Goal: Transaction & Acquisition: Download file/media

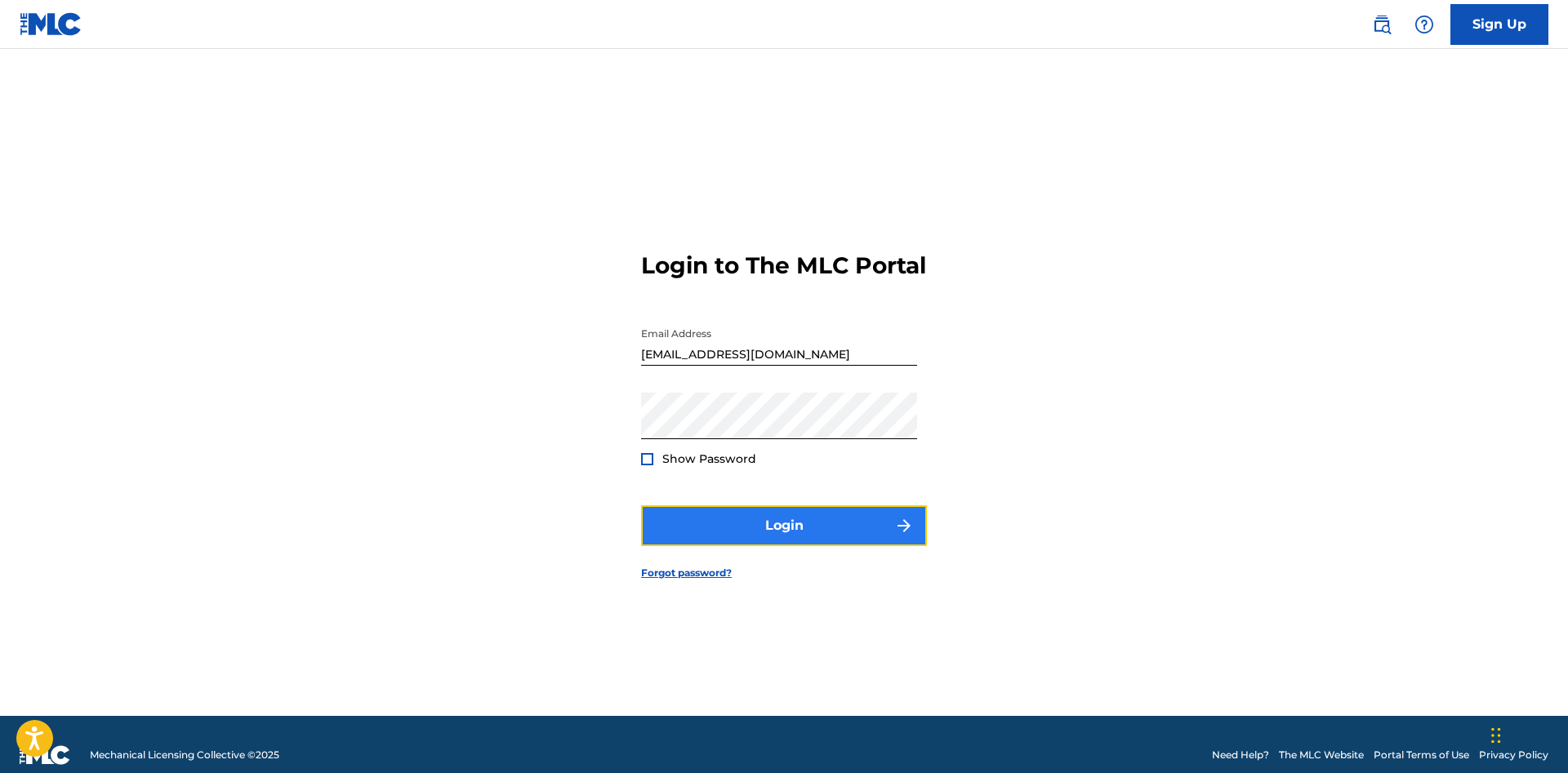
click at [828, 538] on button "Login" at bounding box center [783, 525] width 286 height 41
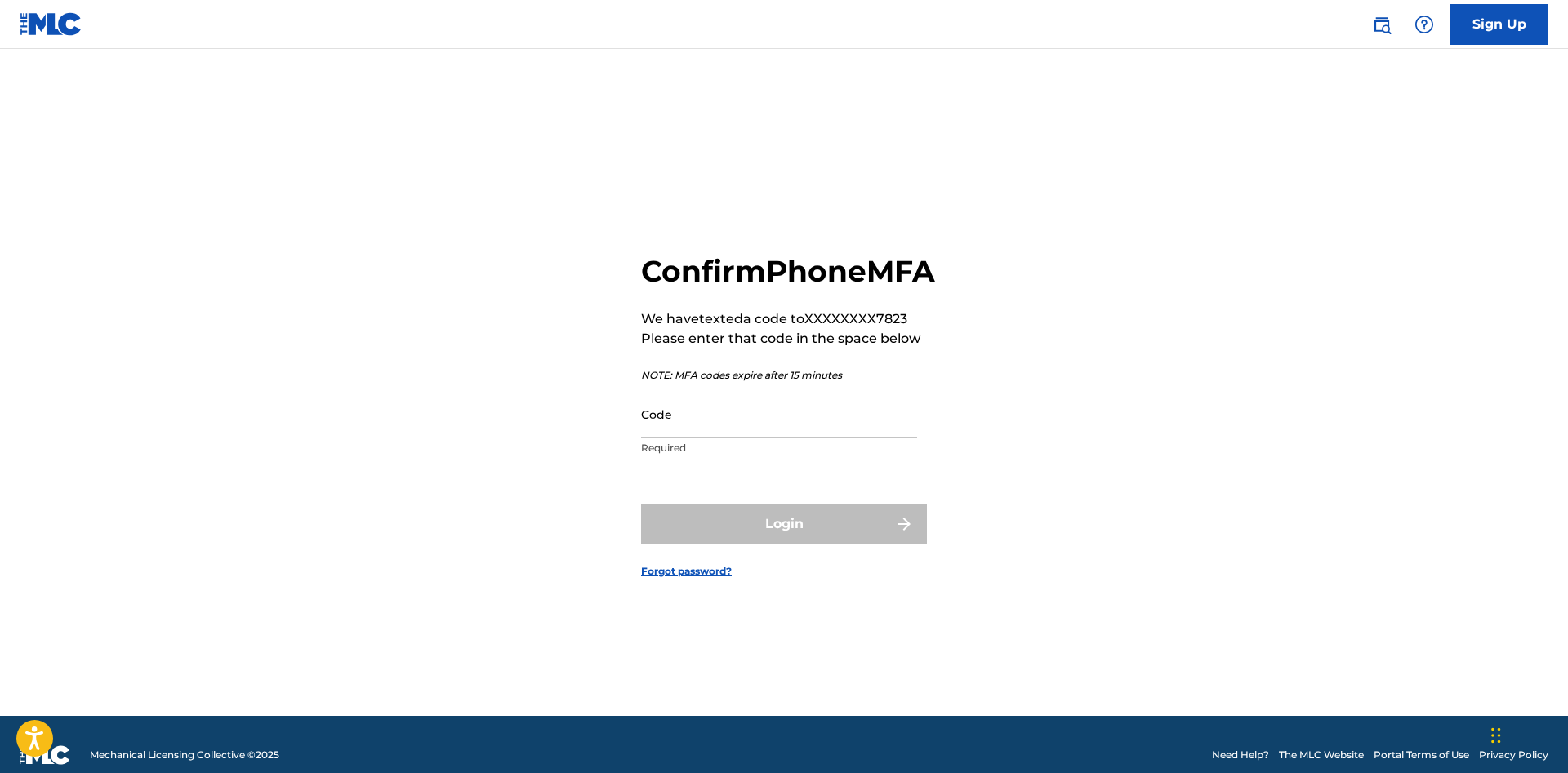
click at [1067, 465] on div "Confirm Phone MFA We have texted a code to XXXXXXXX7823 Please enter that code …" at bounding box center [783, 403] width 1143 height 626
click at [699, 437] on input "Code" at bounding box center [778, 414] width 276 height 47
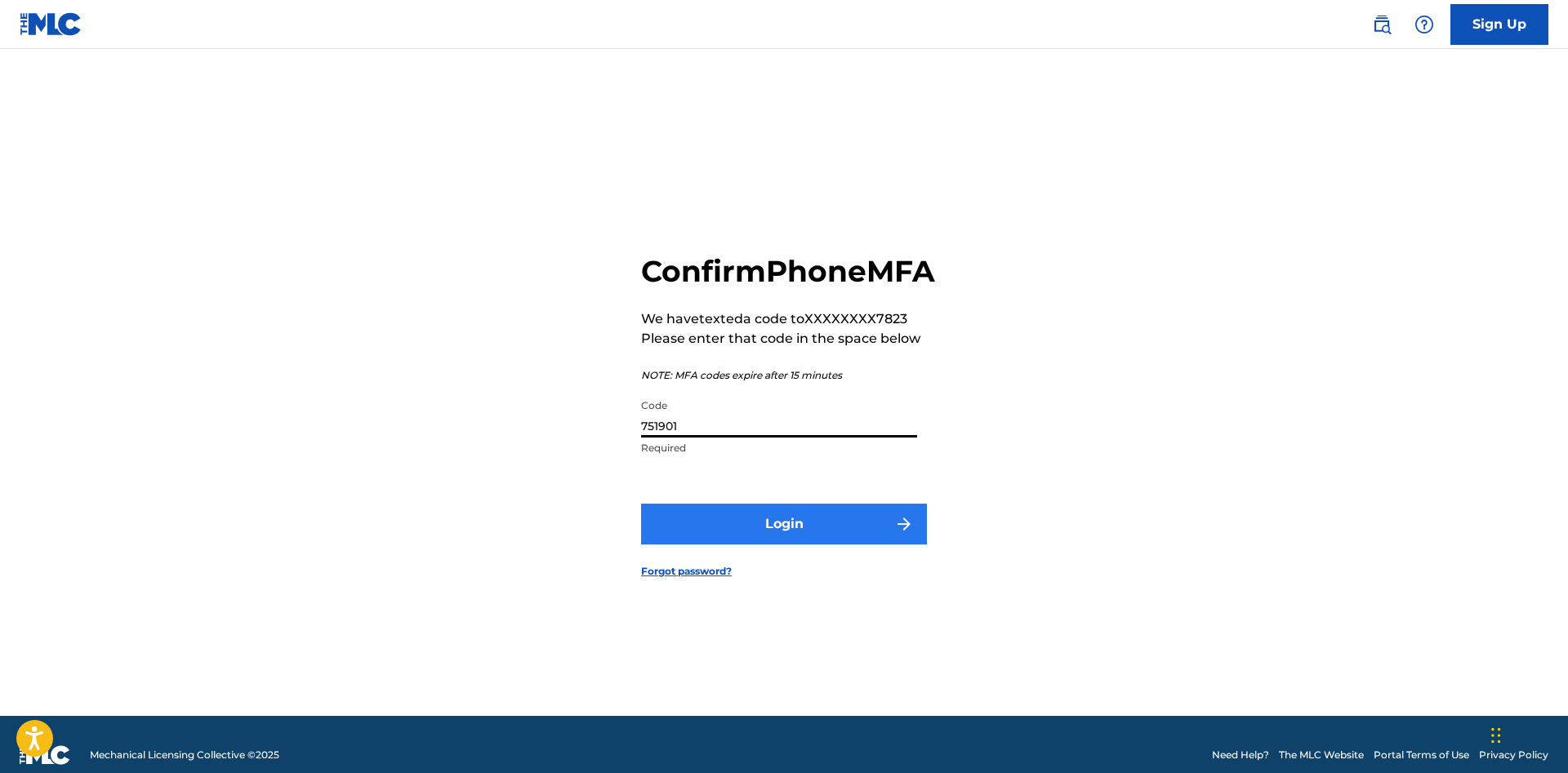
type input "751901"
click at [887, 539] on button "Login" at bounding box center [783, 524] width 286 height 41
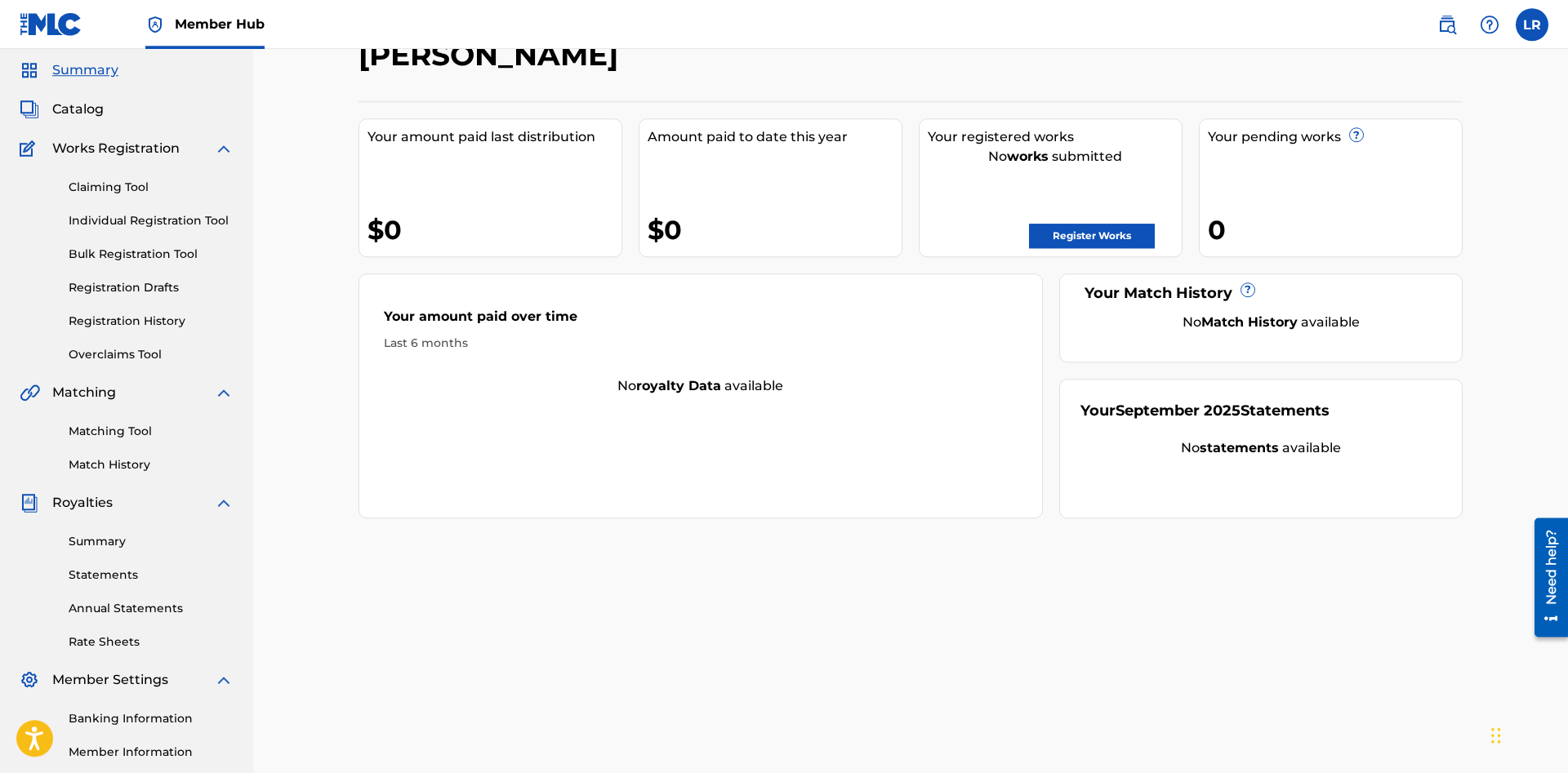
scroll to position [83, 0]
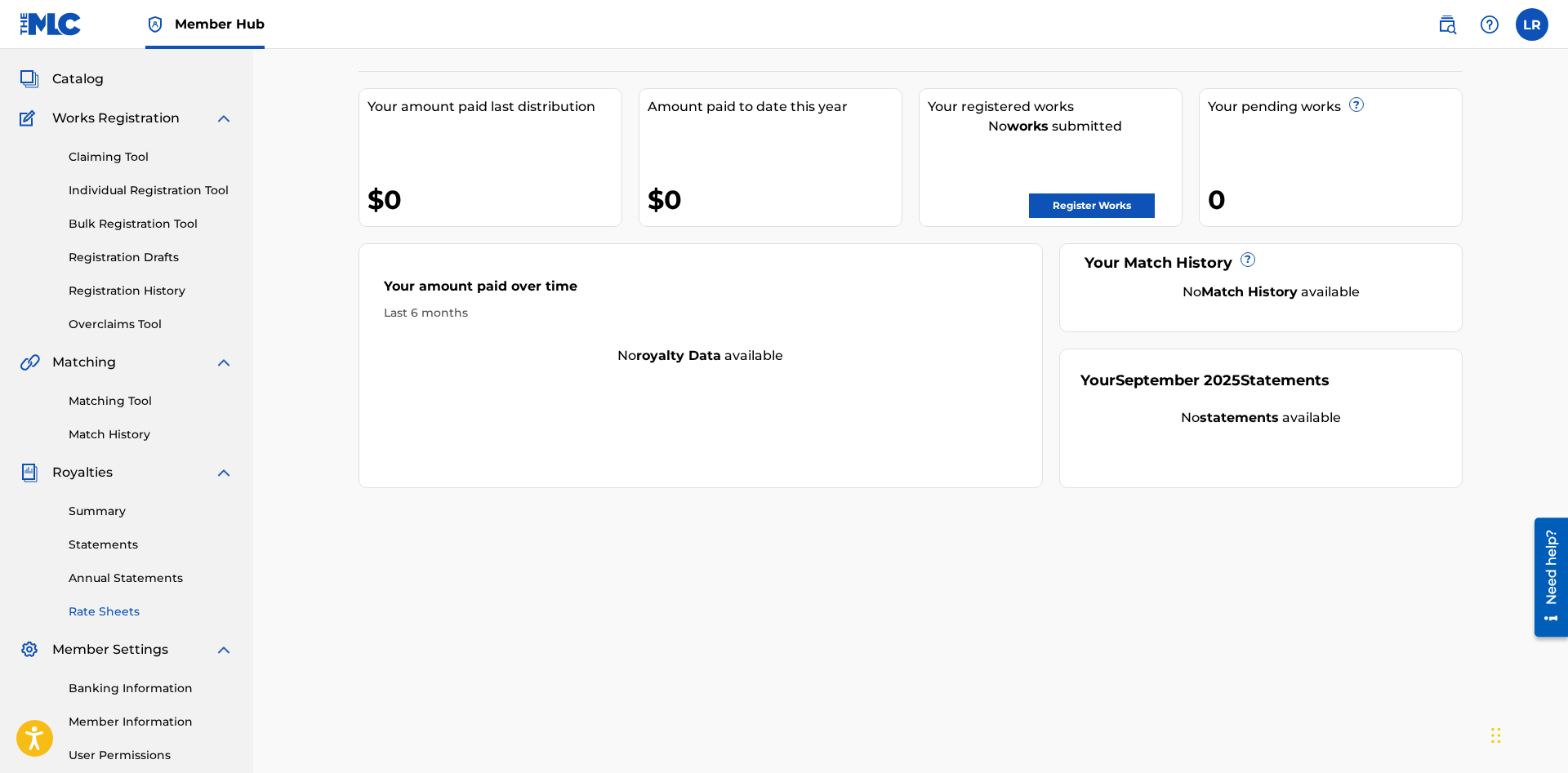
click at [112, 608] on link "Rate Sheets" at bounding box center [151, 612] width 165 height 17
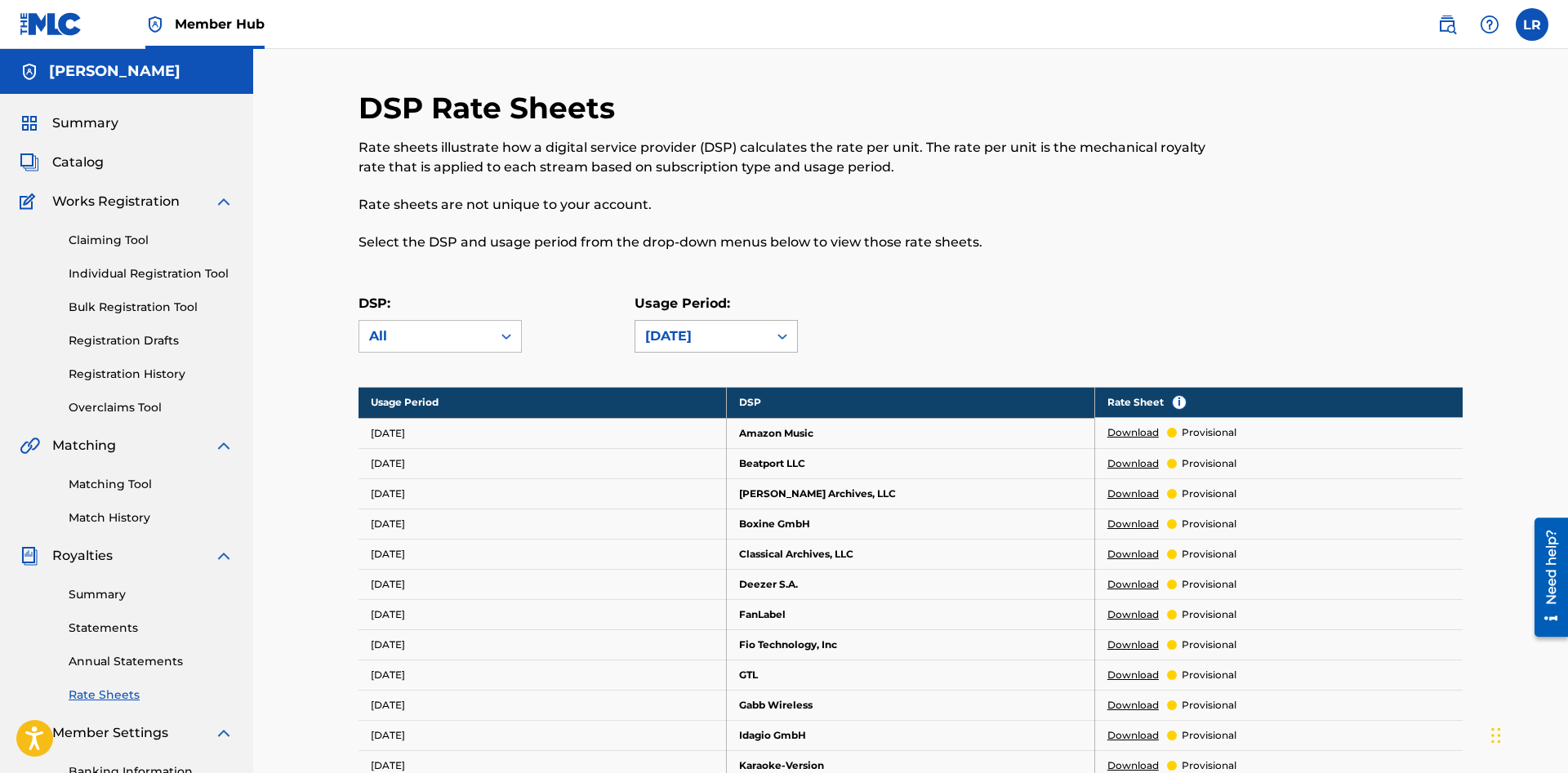
click at [696, 338] on div "[DATE]" at bounding box center [702, 336] width 113 height 20
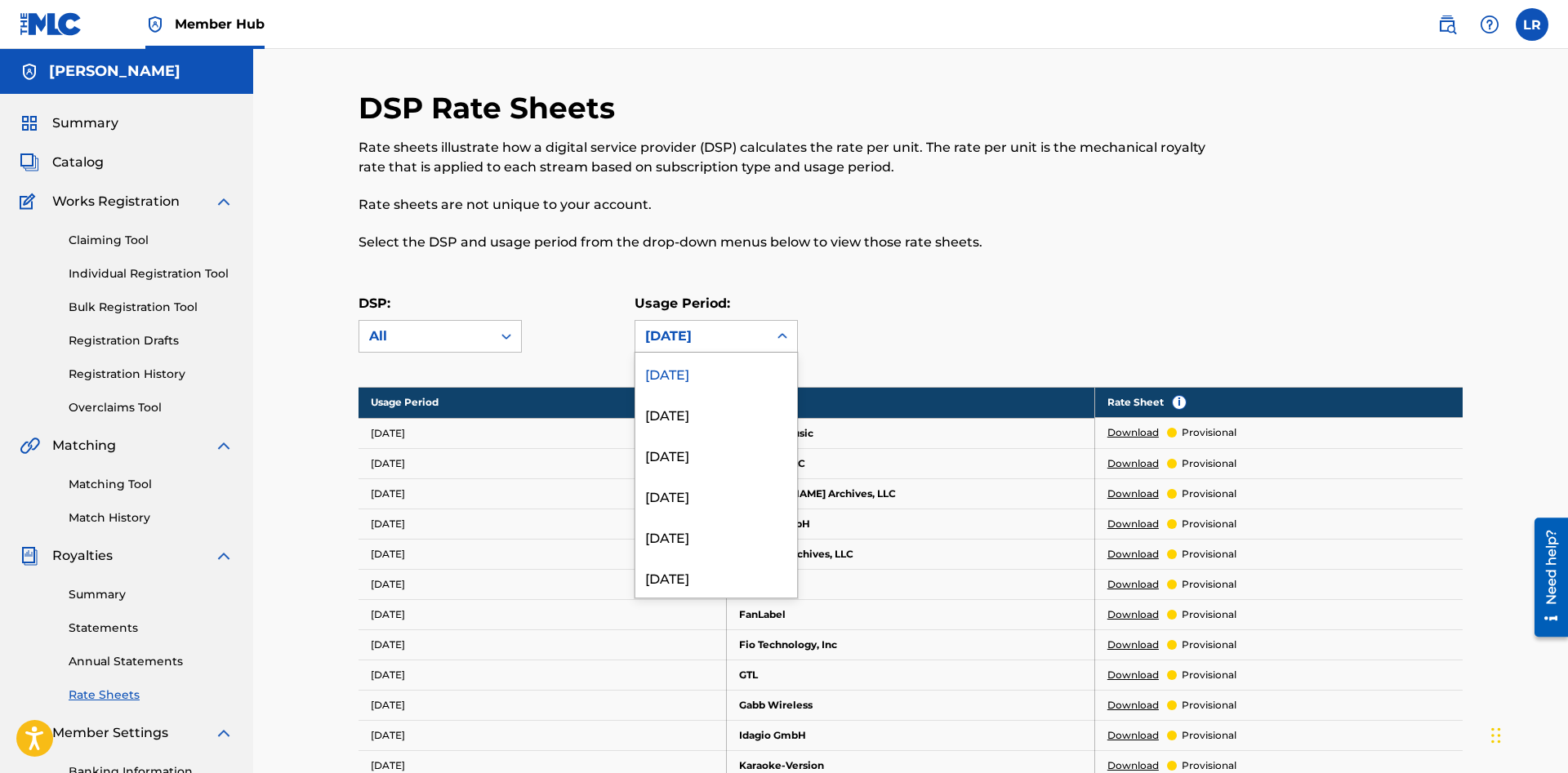
click at [711, 375] on div "[DATE]" at bounding box center [715, 372] width 161 height 41
click at [724, 350] on div "[DATE]" at bounding box center [701, 336] width 133 height 31
click at [706, 411] on div "June 2025" at bounding box center [715, 413] width 161 height 41
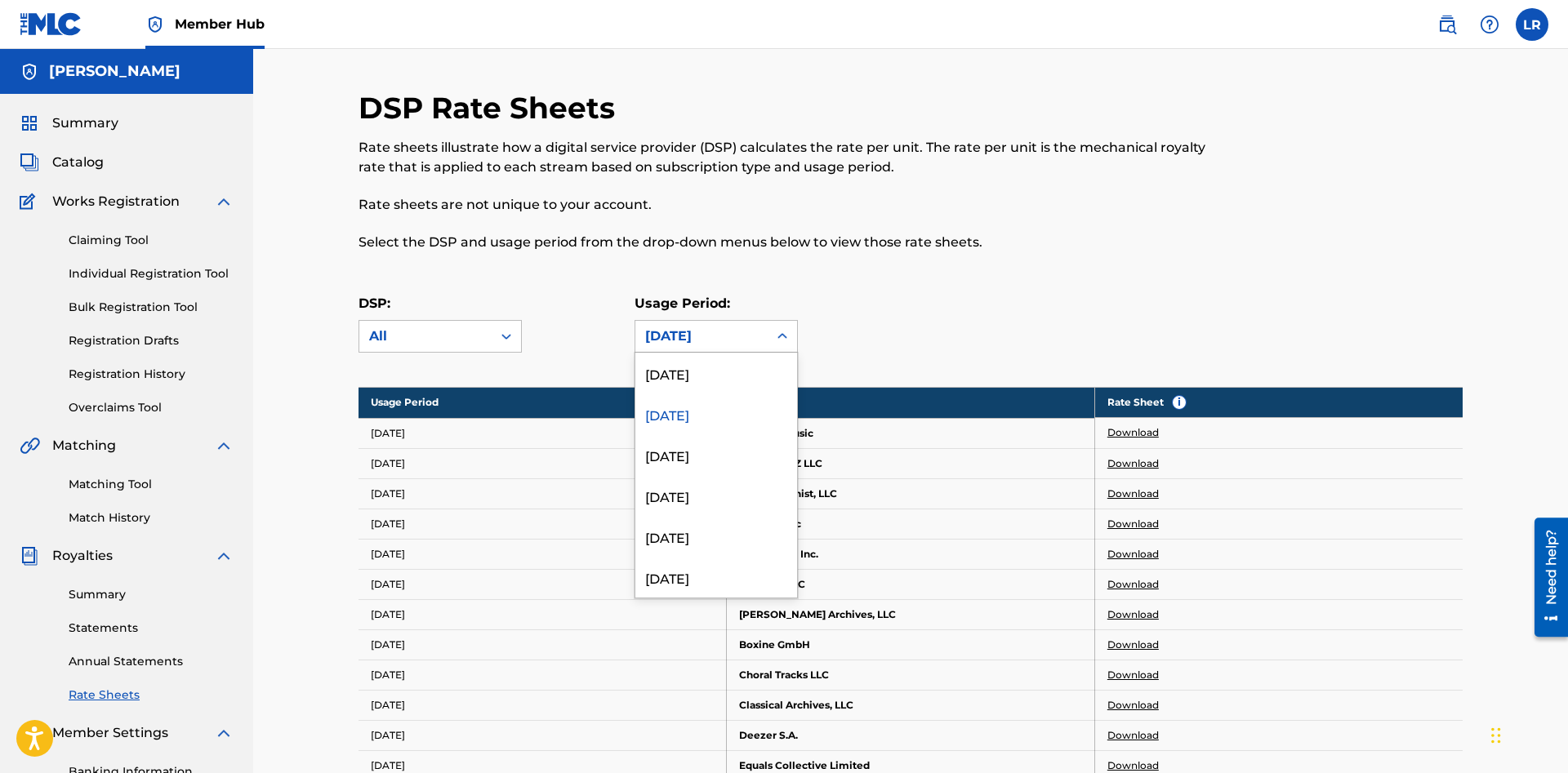
click at [753, 346] on div "June 2025" at bounding box center [701, 336] width 133 height 31
click at [702, 369] on div "[DATE]" at bounding box center [715, 372] width 161 height 41
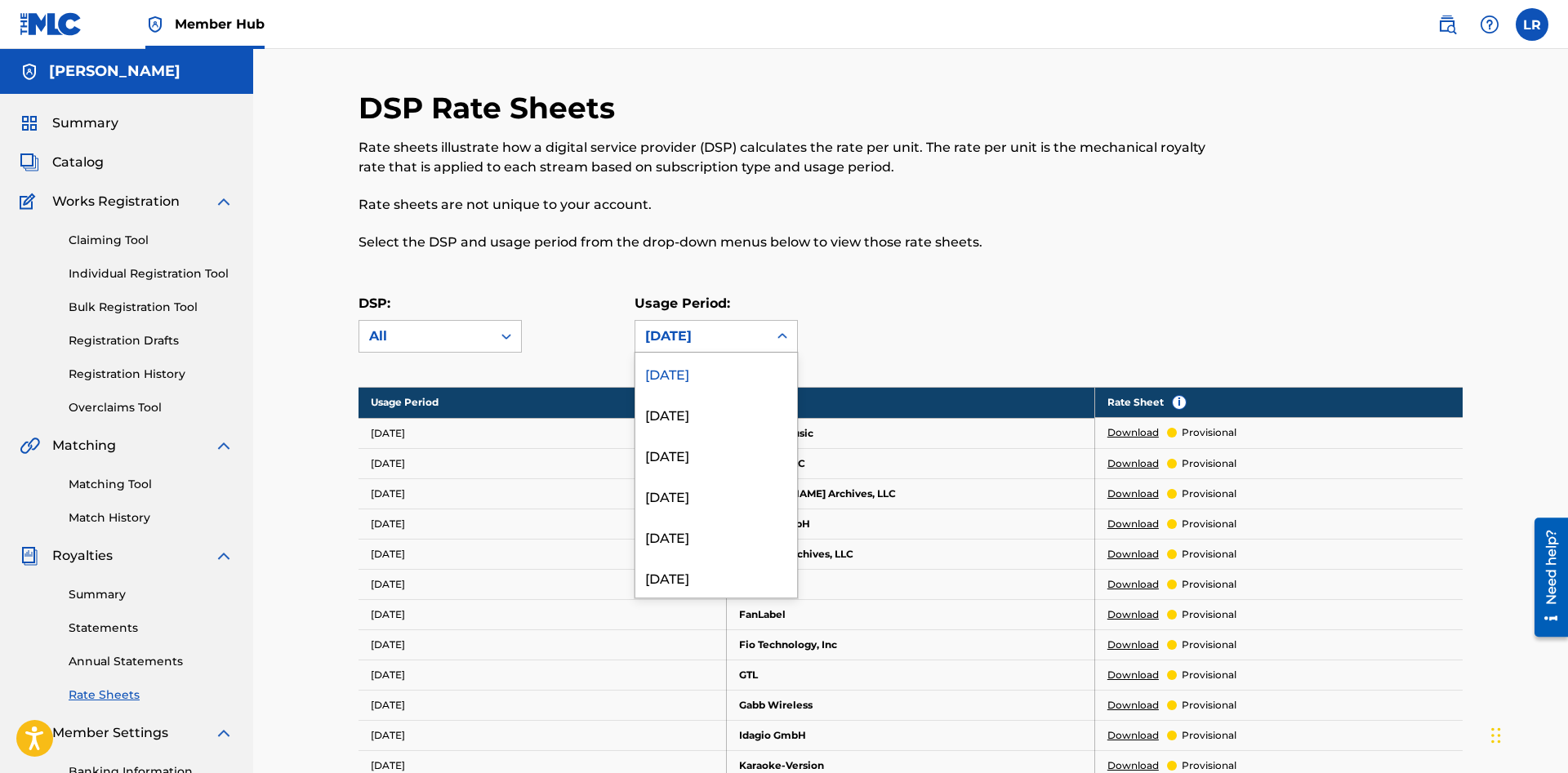
click at [741, 336] on div "[DATE]" at bounding box center [702, 336] width 113 height 20
click at [691, 421] on div "June 2025" at bounding box center [715, 413] width 161 height 41
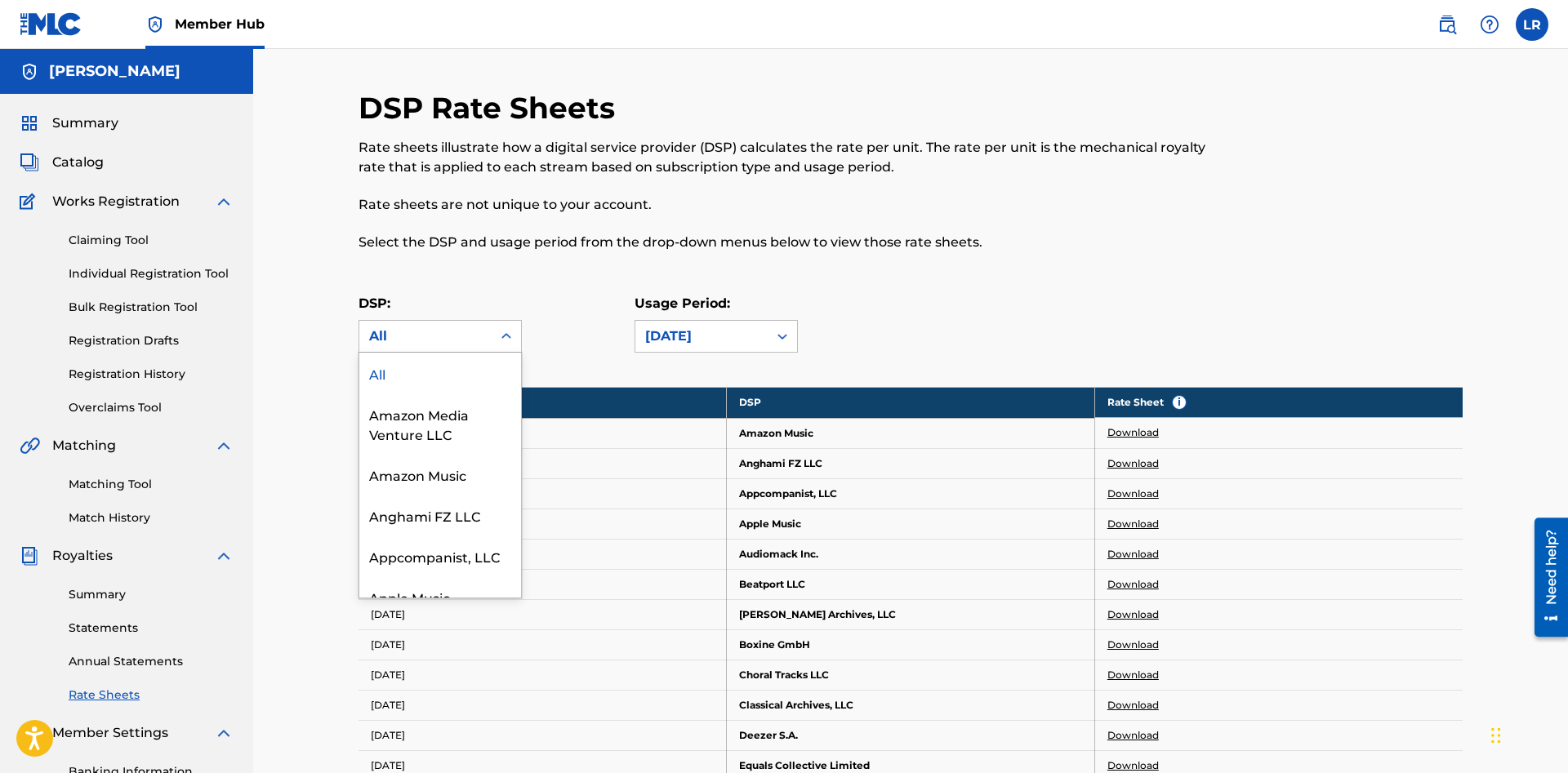
click at [425, 339] on div "All" at bounding box center [426, 336] width 113 height 20
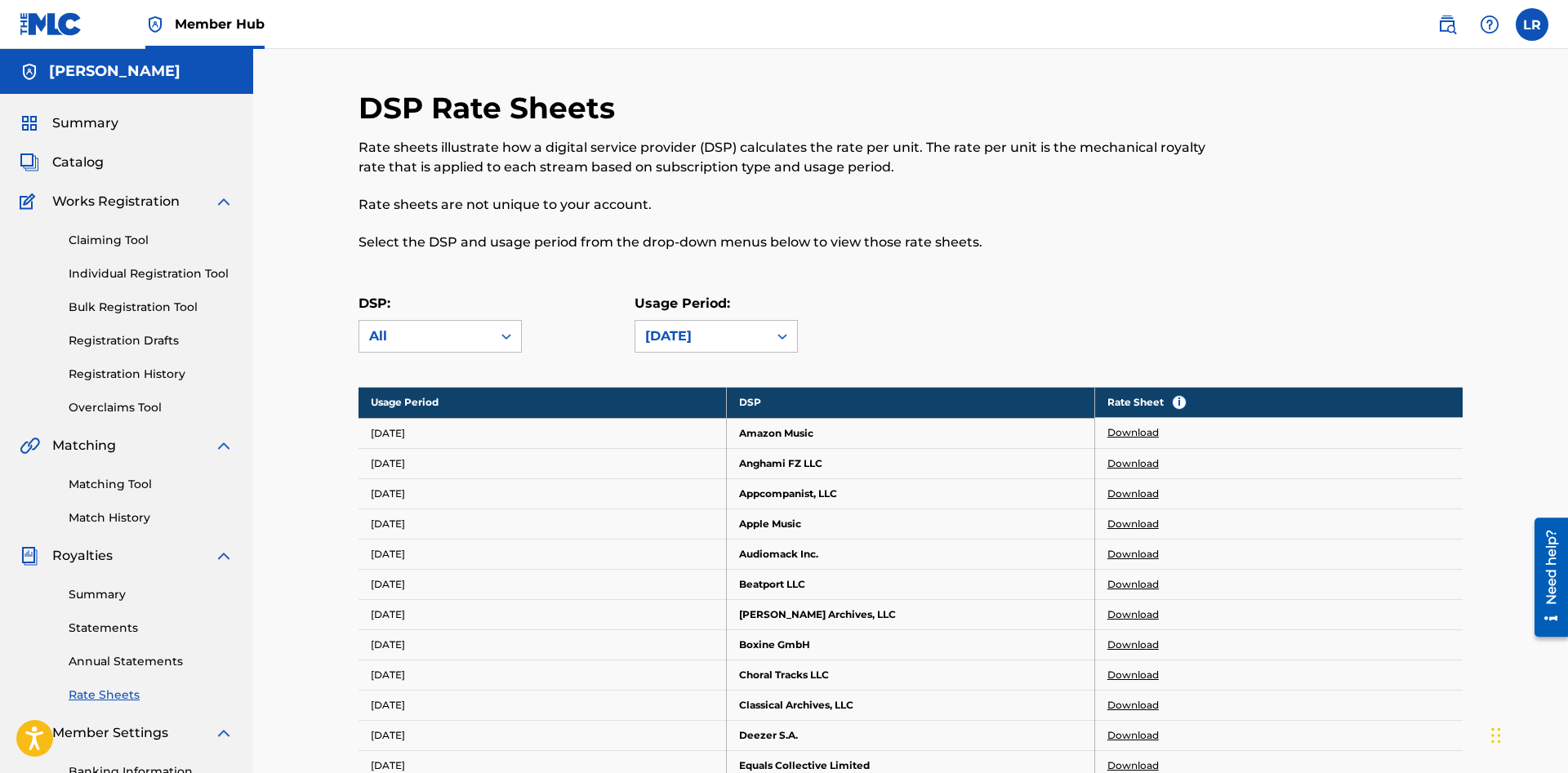
click at [501, 267] on div "DSP Rate Sheets Rate sheets illustrate how a digital service provider (DSP) cal…" at bounding box center [783, 180] width 850 height 181
click at [1133, 525] on link "Download" at bounding box center [1134, 523] width 52 height 14
drag, startPoint x: 795, startPoint y: 494, endPoint x: 786, endPoint y: 528, distance: 35.2
click at [776, 527] on td "Apple Music" at bounding box center [911, 524] width 369 height 31
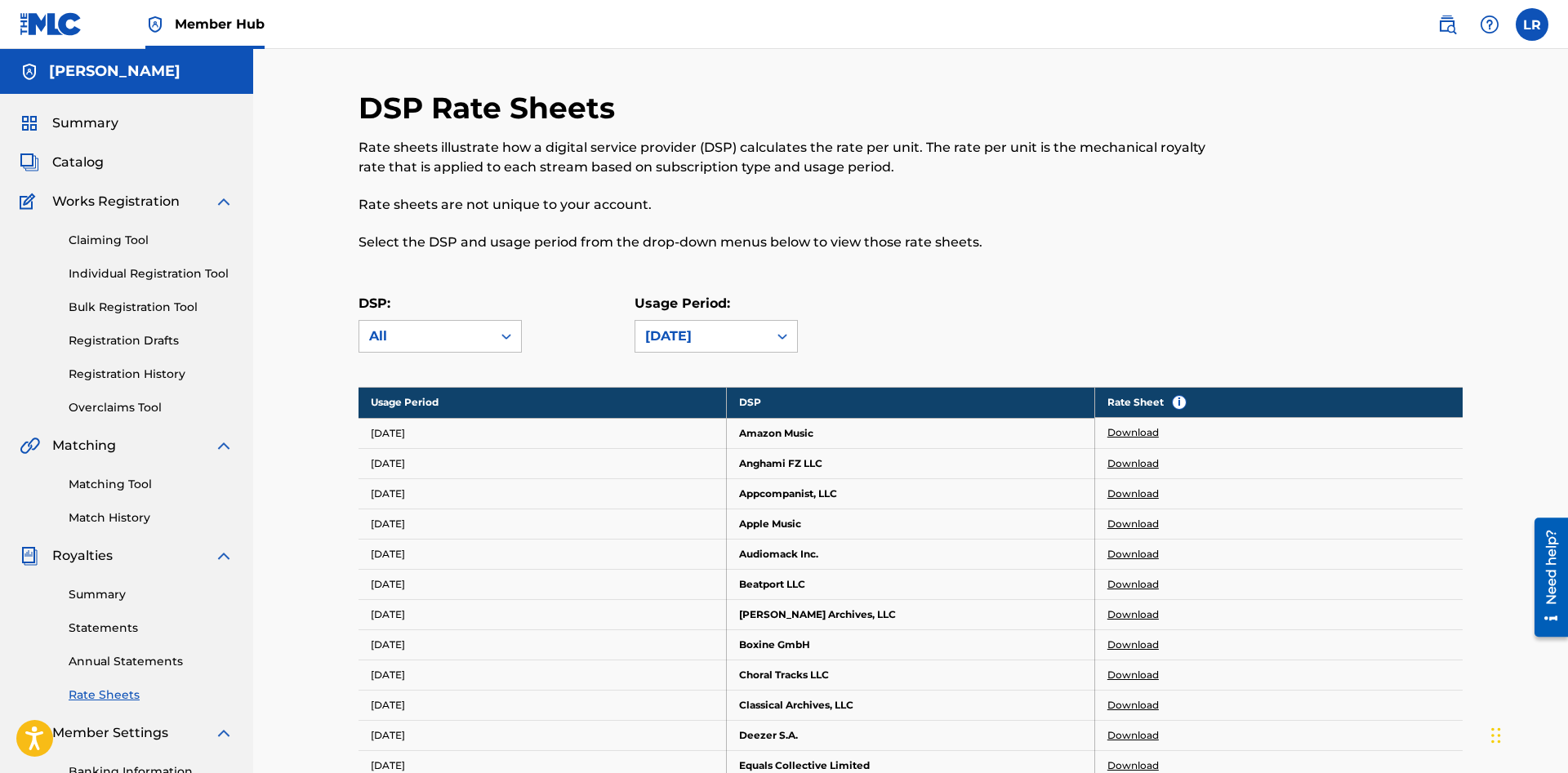
click at [1130, 429] on link "Download" at bounding box center [1134, 432] width 52 height 14
drag, startPoint x: 740, startPoint y: 433, endPoint x: 844, endPoint y: 430, distance: 104.0
click at [844, 430] on td "Amazon Music" at bounding box center [911, 433] width 369 height 31
drag, startPoint x: 734, startPoint y: 524, endPoint x: 837, endPoint y: 522, distance: 103.0
click at [837, 522] on td "Apple Music" at bounding box center [911, 524] width 369 height 31
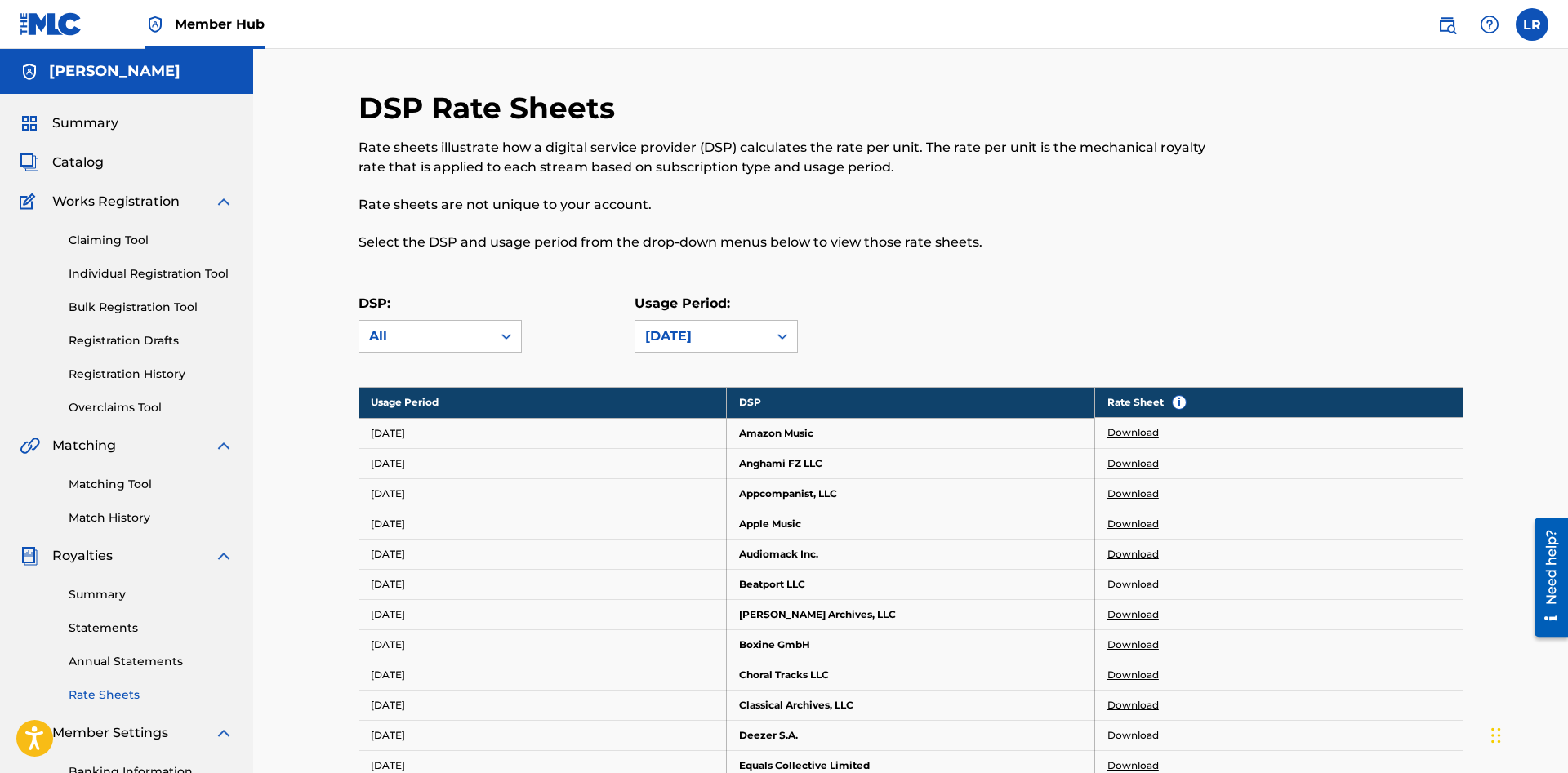
click at [867, 512] on td "Apple Music" at bounding box center [911, 524] width 369 height 31
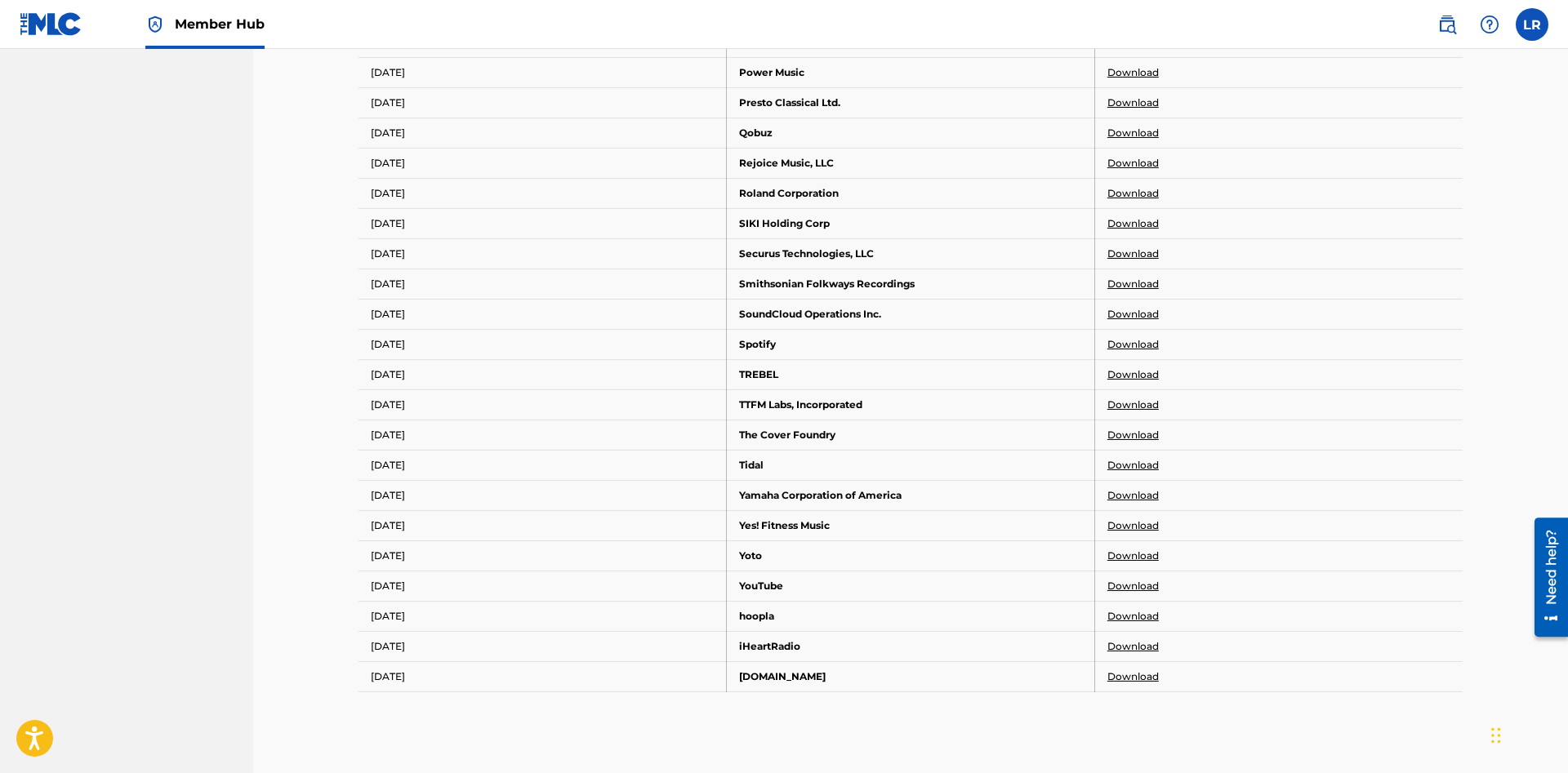
scroll to position [1248, 0]
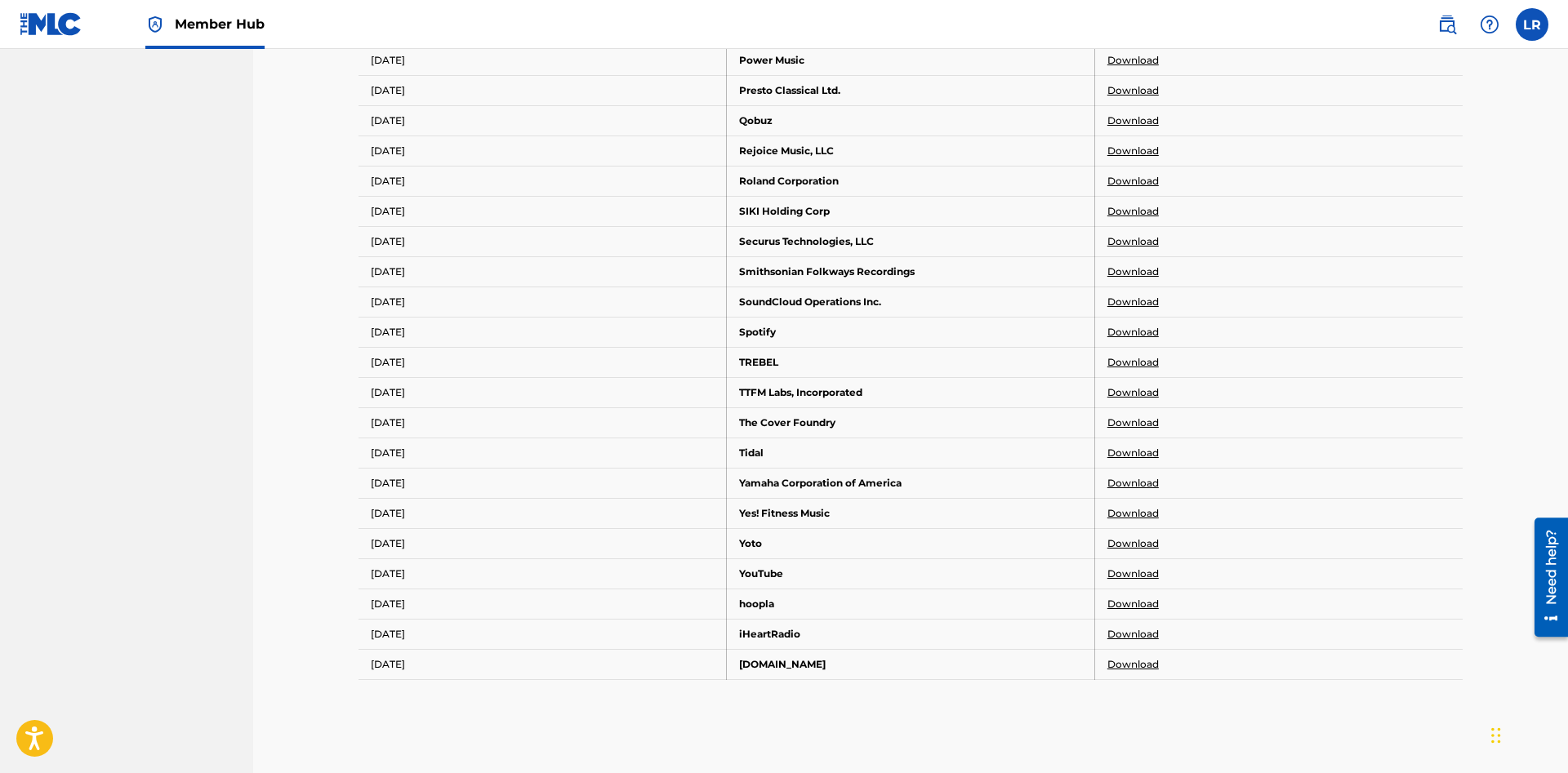
click at [1135, 571] on link "Download" at bounding box center [1134, 573] width 52 height 14
click at [1139, 331] on link "Download" at bounding box center [1134, 331] width 52 height 14
click at [1129, 301] on link "Download" at bounding box center [1134, 302] width 52 height 14
drag, startPoint x: 736, startPoint y: 448, endPoint x: 871, endPoint y: 455, distance: 135.2
click at [863, 456] on td "Tidal" at bounding box center [911, 452] width 369 height 31
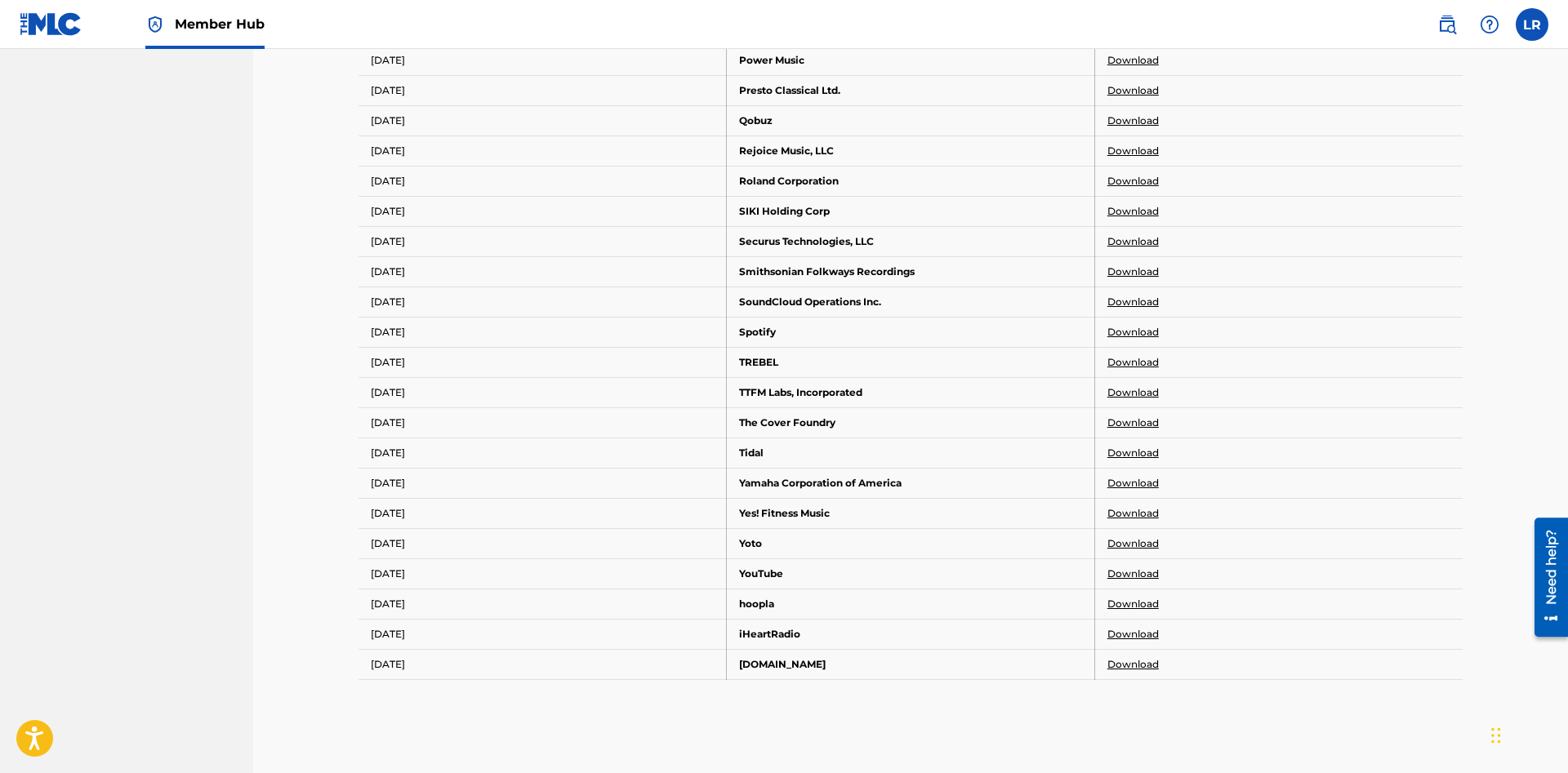
click at [871, 455] on td "Tidal" at bounding box center [911, 452] width 369 height 31
click at [1123, 456] on link "Download" at bounding box center [1134, 452] width 52 height 14
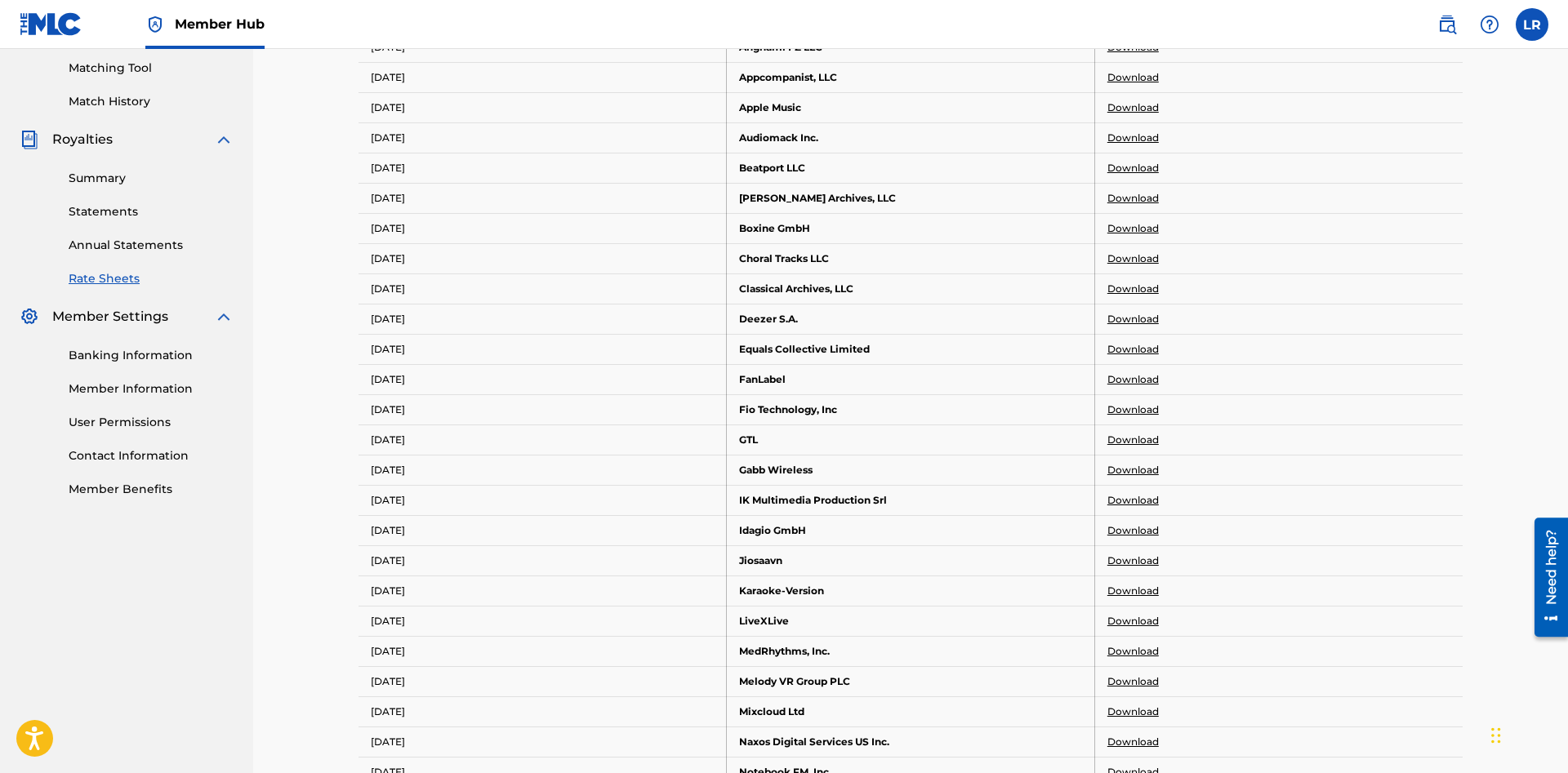
scroll to position [333, 0]
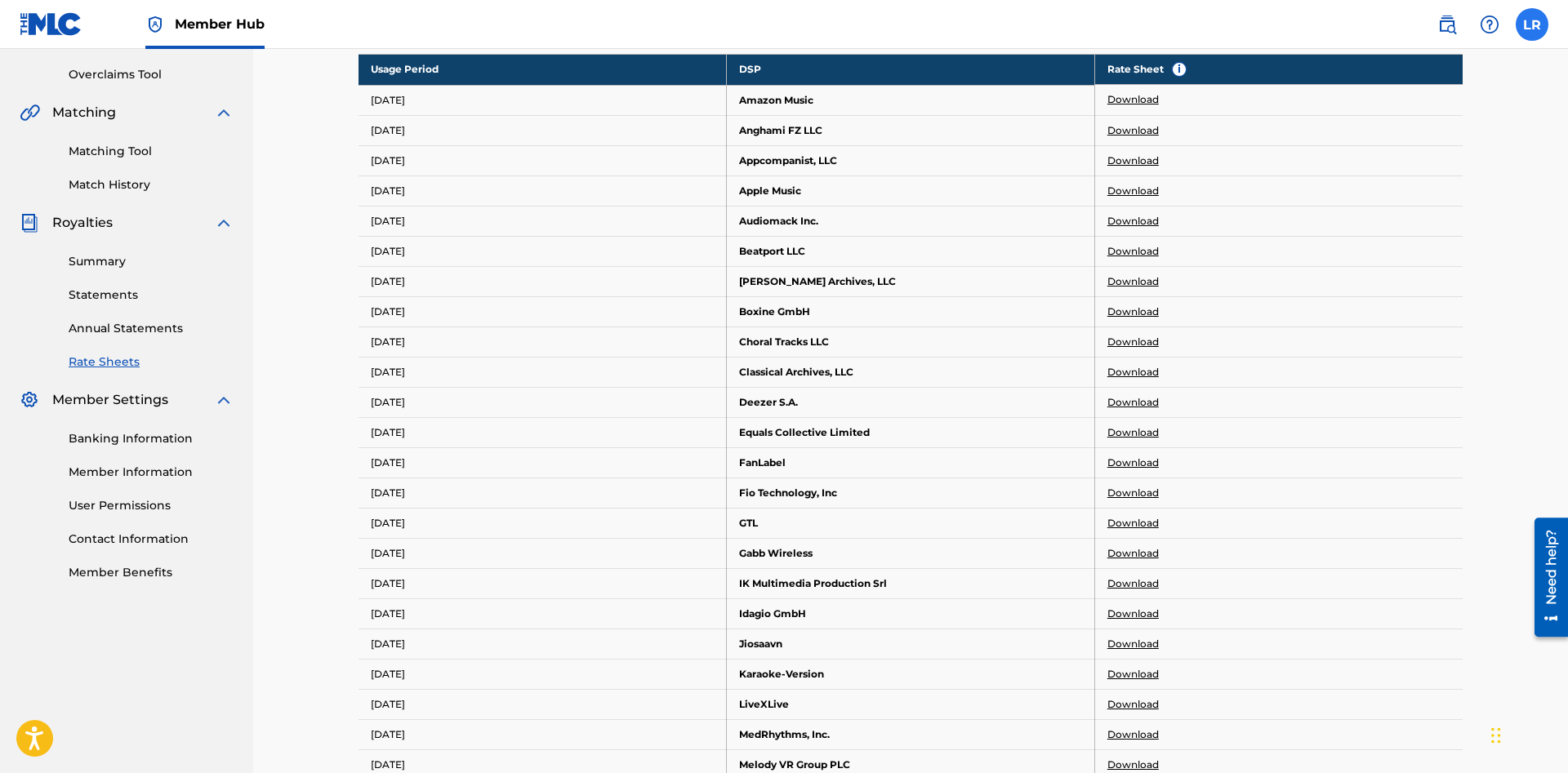
click at [1530, 29] on label at bounding box center [1532, 25] width 32 height 32
click at [1532, 25] on input "LR Luke Ressler resslerluke@gmail.com Notification Preferences Profile Log out" at bounding box center [1532, 25] width 0 height 0
drag, startPoint x: 1499, startPoint y: 118, endPoint x: 1402, endPoint y: 121, distance: 97.0
click at [1402, 121] on div "LR Luke Ressler resslerluke@gmail.com" at bounding box center [1446, 103] width 202 height 89
click at [1270, 20] on nav "Member Hub LR LR Luke Ressler resslerluke@gmail.com Notification Preferences Pr…" at bounding box center [784, 24] width 1568 height 49
